Goal: Task Accomplishment & Management: Use online tool/utility

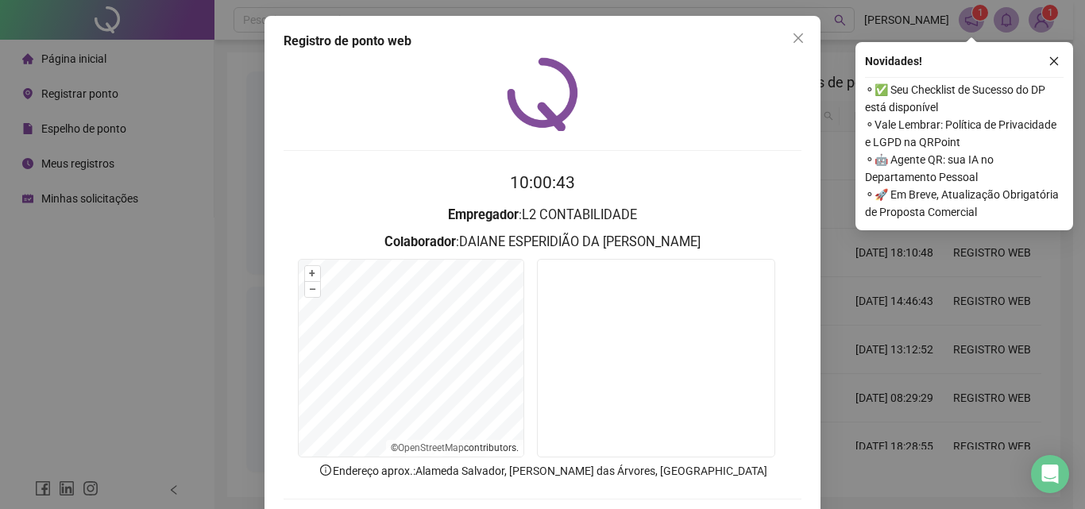
scroll to position [76, 0]
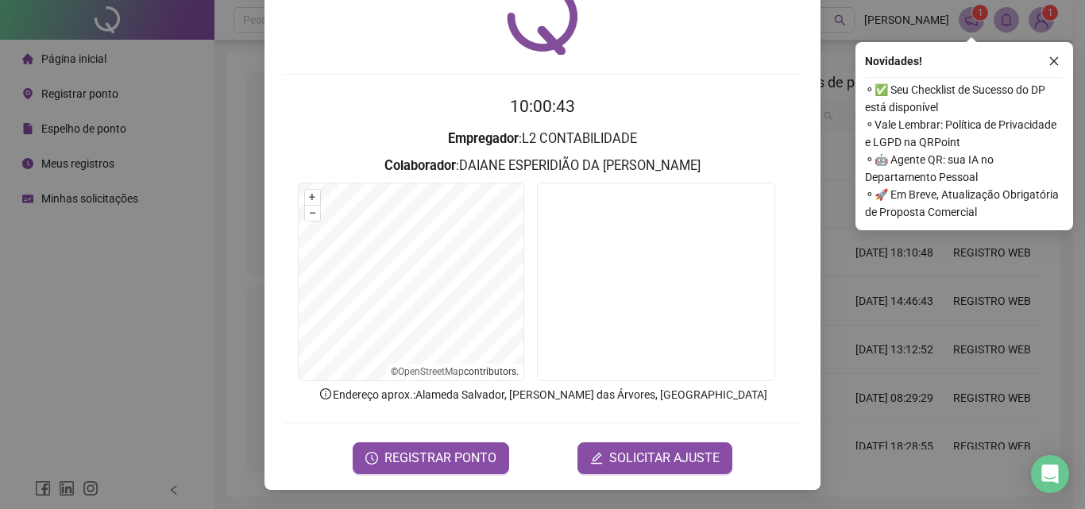
click at [1058, 57] on icon "close" at bounding box center [1053, 61] width 11 height 11
